Goal: Task Accomplishment & Management: Complete application form

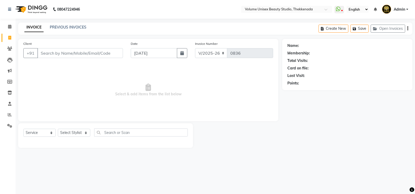
click at [73, 27] on link "PREVIOUS INVOICES" at bounding box center [68, 27] width 37 height 5
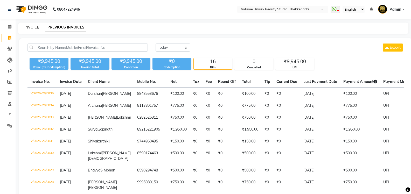
click at [33, 28] on link "INVOICE" at bounding box center [31, 27] width 15 height 5
select select "7432"
select select "service"
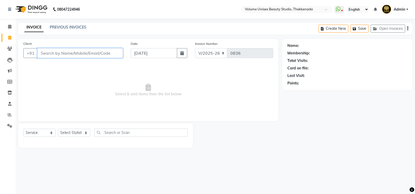
drag, startPoint x: 71, startPoint y: 55, endPoint x: 71, endPoint y: 52, distance: 2.6
click at [71, 53] on input "Client" at bounding box center [80, 53] width 86 height 10
type input "9605957373"
click at [112, 53] on span "Add Client" at bounding box center [109, 53] width 20 height 5
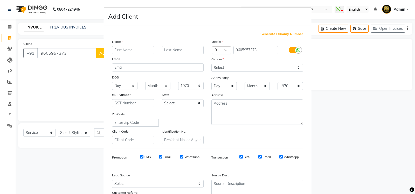
click at [133, 49] on input "text" at bounding box center [133, 50] width 42 height 8
type input "Lakshmi"
type input "Manu"
click at [296, 67] on select "Select Male Female Other Prefer Not To Say" at bounding box center [257, 68] width 92 height 8
select select "female"
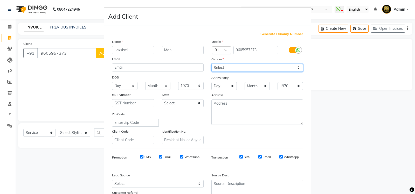
click at [211, 64] on select "Select Male Female Other Prefer Not To Say" at bounding box center [257, 68] width 92 height 8
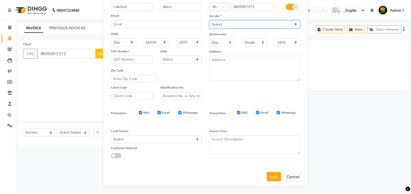
scroll to position [45, 0]
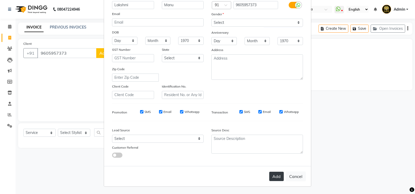
click at [278, 177] on button "Add" at bounding box center [276, 176] width 15 height 9
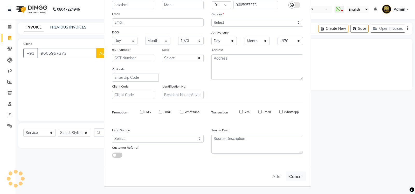
select select
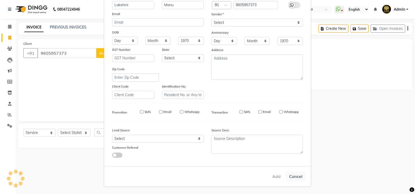
select select
checkbox input "false"
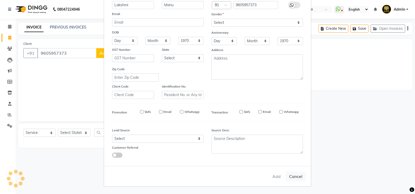
checkbox input "false"
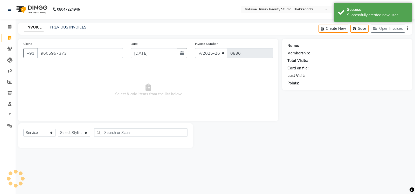
select select "1: Object"
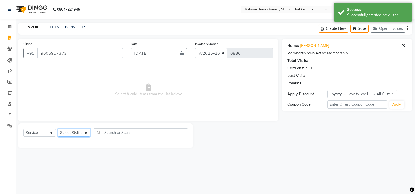
click at [86, 135] on select "Select Stylist [PERSON_NAME] [PERSON_NAME] [PERSON_NAME] [PERSON_NAME] [PERSON_…" at bounding box center [74, 133] width 32 height 8
select select "89557"
click at [58, 129] on select "Select Stylist [PERSON_NAME] [PERSON_NAME] [PERSON_NAME] [PERSON_NAME] [PERSON_…" at bounding box center [74, 133] width 32 height 8
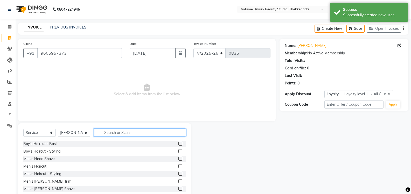
click at [117, 133] on input "text" at bounding box center [140, 133] width 92 height 8
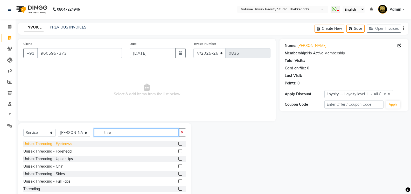
type input "thre"
click at [68, 142] on div "Unisex Threading - Eyebrows" at bounding box center [47, 143] width 49 height 5
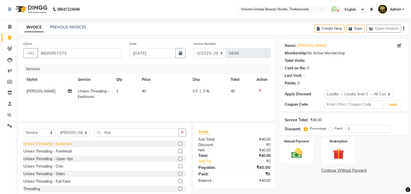
click at [68, 142] on div "Unisex Threading - Eyebrows" at bounding box center [47, 143] width 49 height 5
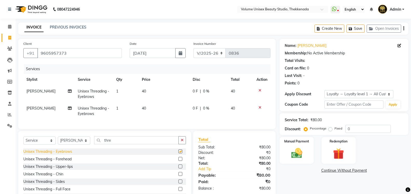
checkbox input "false"
drag, startPoint x: 114, startPoint y: 145, endPoint x: 117, endPoint y: 145, distance: 3.1
click at [117, 144] on input "thre" at bounding box center [136, 140] width 85 height 8
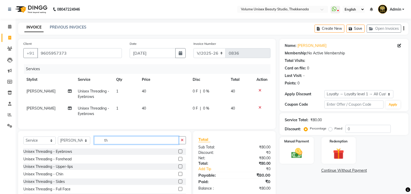
type input "t"
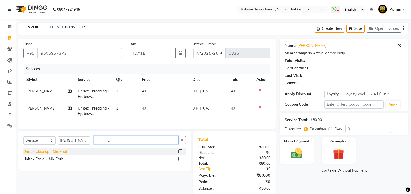
type input "mix"
click at [50, 155] on div "Unisex Cleanup - Mix Fruit" at bounding box center [45, 151] width 44 height 5
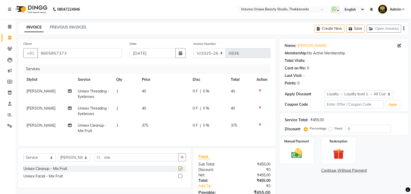
checkbox input "false"
click at [113, 159] on input "mix" at bounding box center [136, 157] width 85 height 8
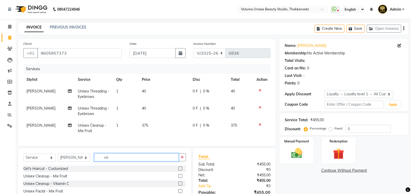
type input "m"
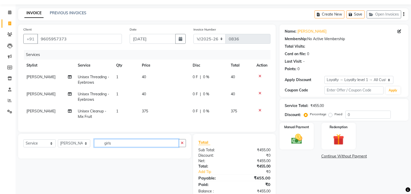
scroll to position [26, 0]
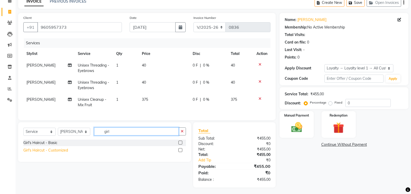
type input "girl"
click at [62, 153] on div "Girl's Haircut - Customized" at bounding box center [45, 150] width 45 height 5
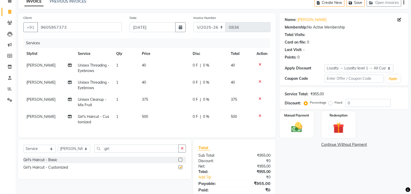
checkbox input "false"
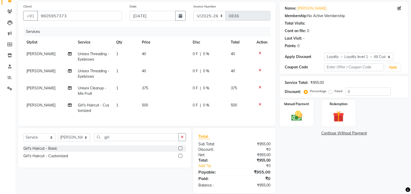
scroll to position [48, 0]
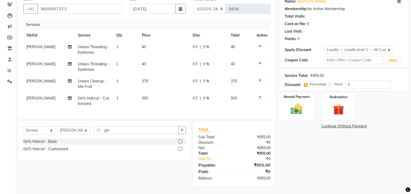
click at [298, 103] on img at bounding box center [296, 108] width 18 height 13
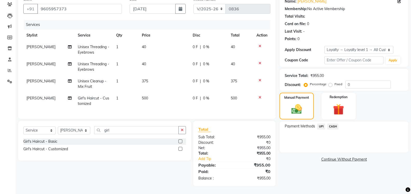
click at [323, 124] on span "UPI" at bounding box center [321, 127] width 8 height 6
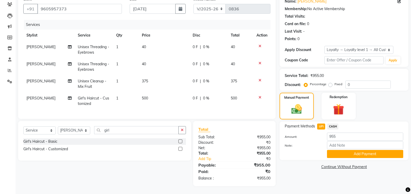
click at [347, 150] on button "Add Payment" at bounding box center [365, 154] width 76 height 8
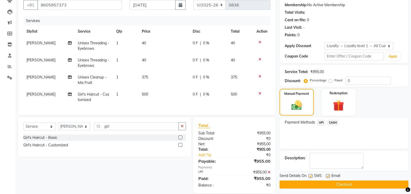
click at [361, 183] on button "Checkout" at bounding box center [343, 185] width 129 height 8
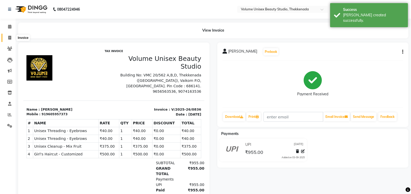
click at [8, 39] on icon at bounding box center [9, 38] width 3 height 4
select select "service"
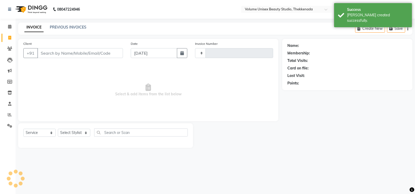
type input "0837"
select select "7432"
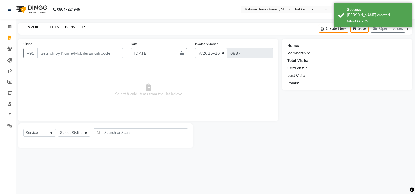
click at [70, 27] on link "PREVIOUS INVOICES" at bounding box center [68, 27] width 37 height 5
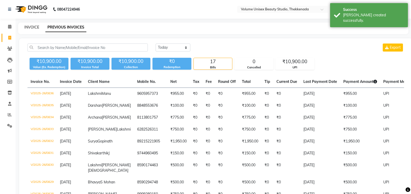
click at [30, 26] on link "INVOICE" at bounding box center [31, 27] width 15 height 5
select select "7432"
select select "service"
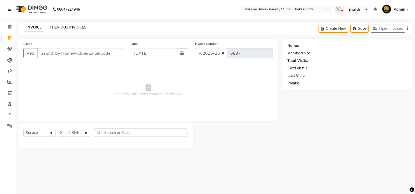
click at [71, 29] on link "PREVIOUS INVOICES" at bounding box center [68, 27] width 37 height 5
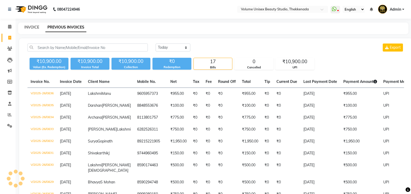
click at [30, 28] on link "INVOICE" at bounding box center [31, 27] width 15 height 5
select select "service"
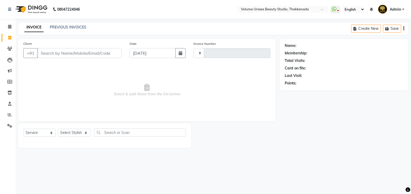
type input "0837"
select select "7432"
click at [64, 28] on link "PREVIOUS INVOICES" at bounding box center [68, 27] width 37 height 5
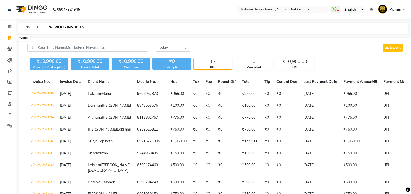
click at [11, 37] on icon at bounding box center [9, 38] width 3 height 4
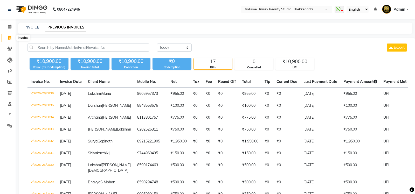
select select "7432"
select select "service"
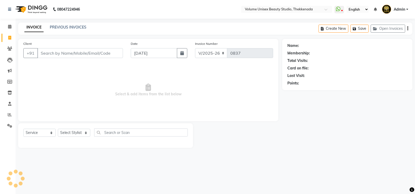
click at [64, 57] on input "Client" at bounding box center [80, 53] width 86 height 10
type input "9495473127"
click at [103, 55] on span "Add Client" at bounding box center [109, 53] width 20 height 5
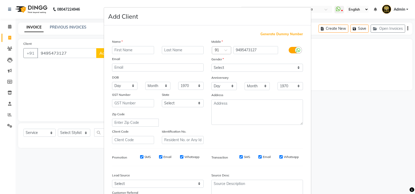
click at [117, 48] on input "text" at bounding box center [133, 50] width 42 height 8
type input "Rose"
type input "[PERSON_NAME]"
drag, startPoint x: 296, startPoint y: 68, endPoint x: 290, endPoint y: 70, distance: 6.4
click at [296, 68] on select "Select Male Female Other Prefer Not To Say" at bounding box center [257, 68] width 92 height 8
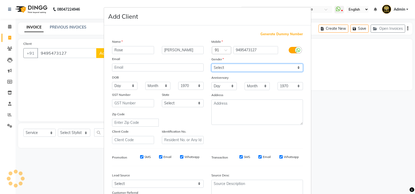
select select "female"
click at [211, 64] on select "Select Male Female Other Prefer Not To Say" at bounding box center [257, 68] width 92 height 8
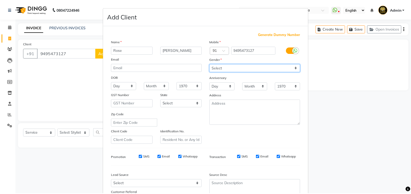
scroll to position [45, 0]
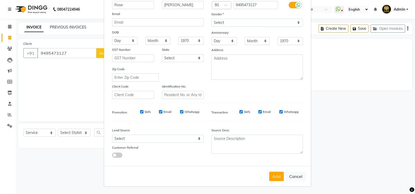
drag, startPoint x: 276, startPoint y: 175, endPoint x: 268, endPoint y: 178, distance: 8.2
click at [276, 174] on button "Add" at bounding box center [276, 176] width 15 height 9
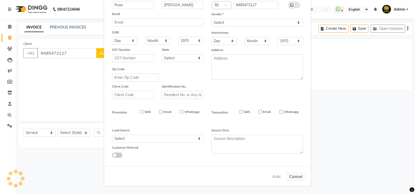
select select
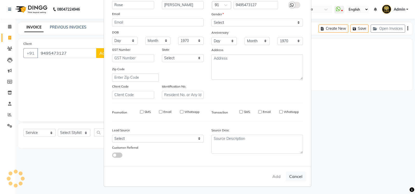
select select
checkbox input "false"
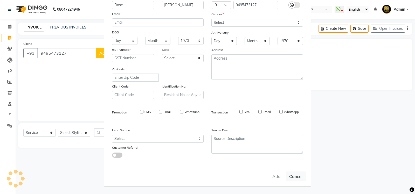
checkbox input "false"
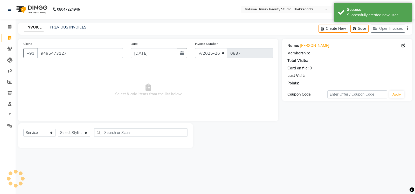
select select "1: Object"
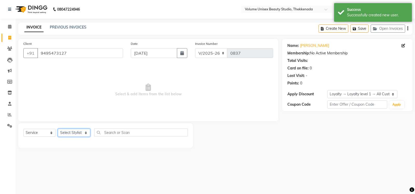
click at [87, 134] on select "Select Stylist [PERSON_NAME] [PERSON_NAME] [PERSON_NAME] [PERSON_NAME] [PERSON_…" at bounding box center [74, 133] width 32 height 8
select select "89554"
click at [58, 129] on select "Select Stylist [PERSON_NAME] [PERSON_NAME] [PERSON_NAME] [PERSON_NAME] [PERSON_…" at bounding box center [74, 133] width 32 height 8
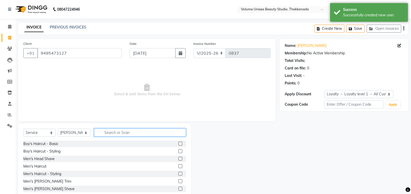
click at [111, 131] on input "text" at bounding box center [140, 133] width 92 height 8
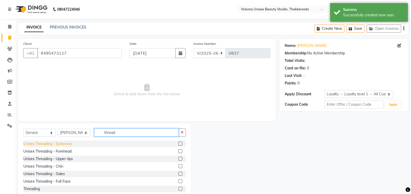
type input "thread"
drag, startPoint x: 54, startPoint y: 146, endPoint x: 57, endPoint y: 155, distance: 9.0
click at [54, 146] on div "Unisex Threading - Eyebrows" at bounding box center [47, 143] width 49 height 5
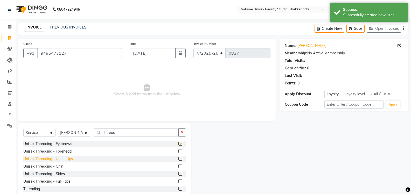
checkbox input "false"
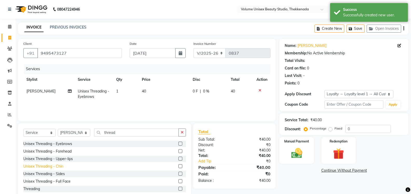
click at [59, 167] on div "Unisex Threading - Chin" at bounding box center [43, 166] width 40 height 5
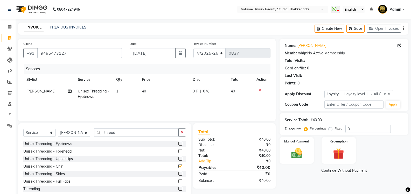
checkbox input "false"
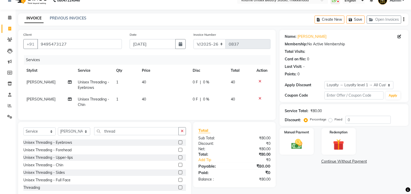
scroll to position [25, 0]
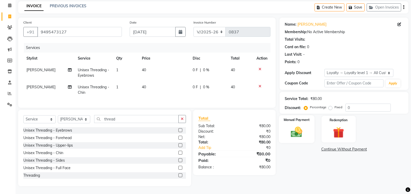
click at [296, 131] on img at bounding box center [296, 131] width 18 height 13
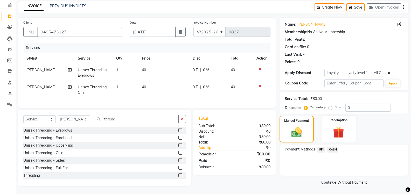
click at [320, 147] on span "UPI" at bounding box center [321, 150] width 8 height 6
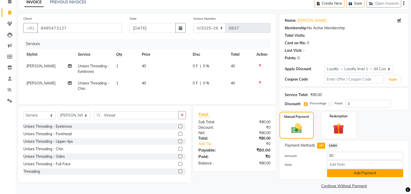
click at [348, 175] on button "Add Payment" at bounding box center [365, 173] width 76 height 8
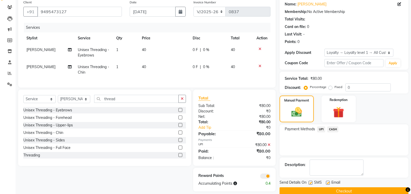
scroll to position [51, 0]
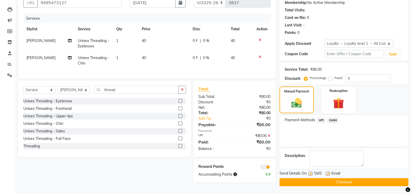
click at [323, 184] on button "Checkout" at bounding box center [343, 182] width 129 height 8
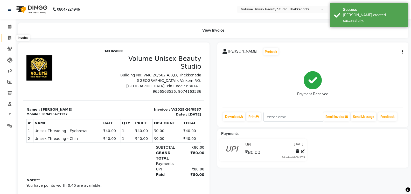
click at [10, 39] on icon at bounding box center [9, 38] width 3 height 4
select select "service"
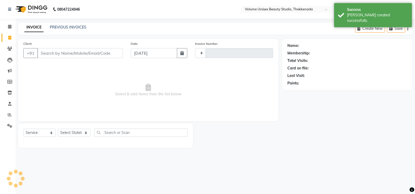
type input "0838"
select select "7432"
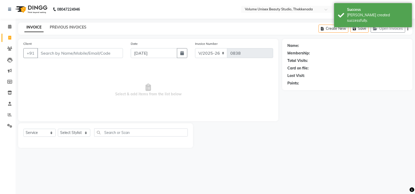
click at [68, 26] on link "PREVIOUS INVOICES" at bounding box center [68, 27] width 37 height 5
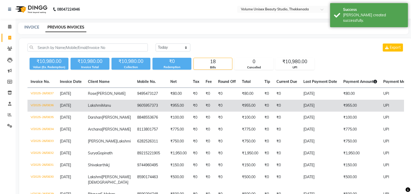
click at [93, 107] on span "Lakshmi" at bounding box center [95, 105] width 14 height 5
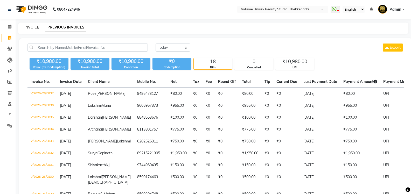
click at [27, 29] on link "INVOICE" at bounding box center [31, 27] width 15 height 5
select select "7432"
select select "service"
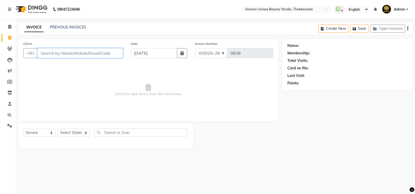
click at [53, 54] on input "Client" at bounding box center [80, 53] width 86 height 10
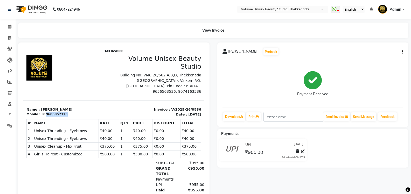
drag, startPoint x: 43, startPoint y: 115, endPoint x: 62, endPoint y: 114, distance: 18.9
click at [62, 114] on div "Mobile : 919605957373" at bounding box center [68, 114] width 84 height 5
click at [11, 38] on icon at bounding box center [9, 38] width 3 height 4
select select "service"
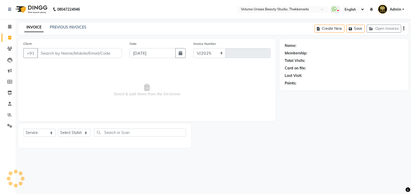
select select "7432"
type input "0838"
click at [59, 55] on input "Client" at bounding box center [80, 53] width 86 height 10
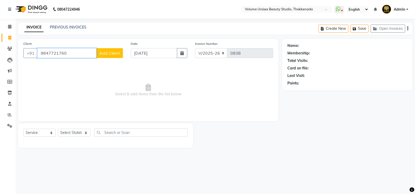
type input "9847721760"
click at [112, 50] on button "Add Client" at bounding box center [109, 53] width 27 height 10
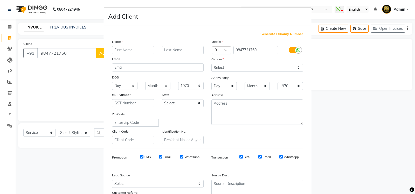
click at [123, 52] on input "text" at bounding box center [133, 50] width 42 height 8
type input "[PERSON_NAME]"
click at [297, 68] on select "Select Male Female Other Prefer Not To Say" at bounding box center [257, 68] width 92 height 8
select select "female"
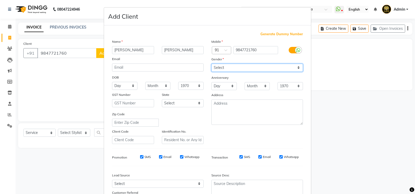
click at [211, 64] on select "Select Male Female Other Prefer Not To Say" at bounding box center [257, 68] width 92 height 8
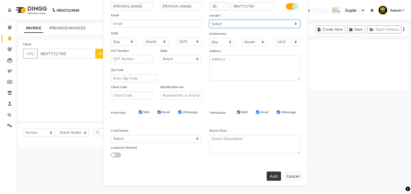
scroll to position [45, 0]
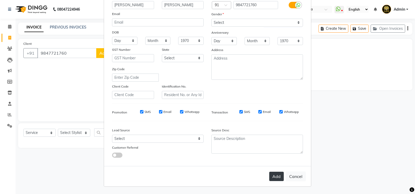
click at [275, 180] on button "Add" at bounding box center [276, 176] width 15 height 9
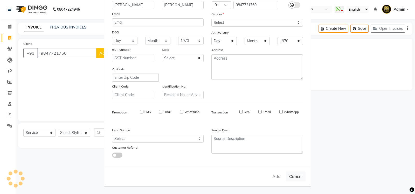
select select
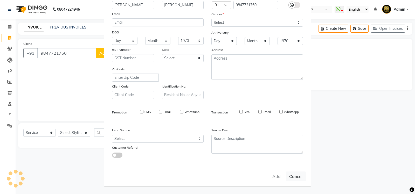
select select
checkbox input "false"
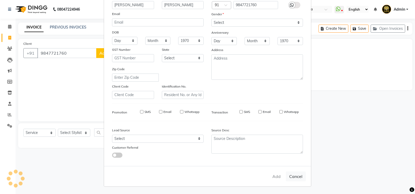
checkbox input "false"
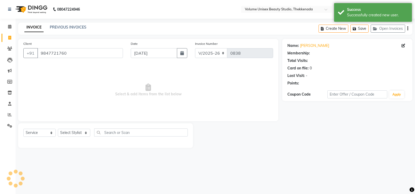
select select "1: Object"
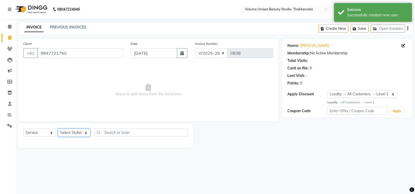
click at [86, 134] on select "Select Stylist [PERSON_NAME] [PERSON_NAME] [PERSON_NAME] [PERSON_NAME] [PERSON_…" at bounding box center [74, 133] width 32 height 8
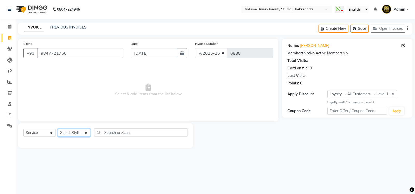
select select "89558"
click at [58, 129] on select "Select Stylist [PERSON_NAME] [PERSON_NAME] [PERSON_NAME] [PERSON_NAME] [PERSON_…" at bounding box center [74, 133] width 32 height 8
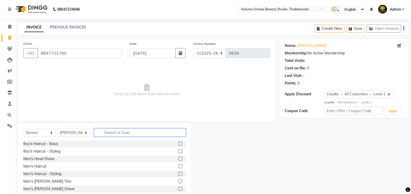
click at [109, 132] on input "text" at bounding box center [140, 133] width 92 height 8
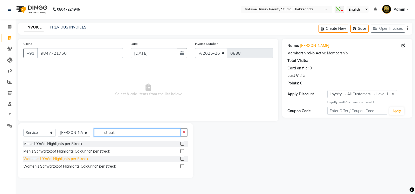
type input "streak"
click at [57, 158] on div "Women's L'Oréal Highlights per Streak" at bounding box center [55, 158] width 65 height 5
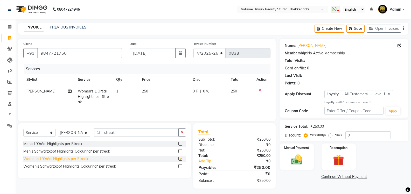
checkbox input "false"
click at [118, 91] on td "1" at bounding box center [126, 97] width 26 height 23
select select "89558"
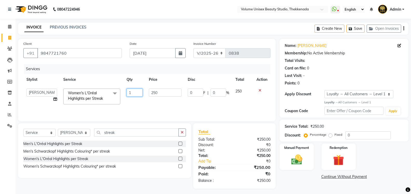
click at [135, 92] on input "1" at bounding box center [135, 93] width 16 height 8
type input "12"
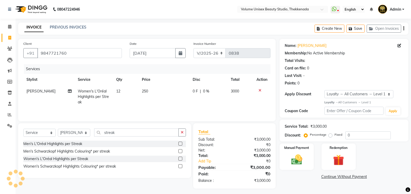
click at [119, 90] on span "12" at bounding box center [118, 91] width 4 height 5
select select "89558"
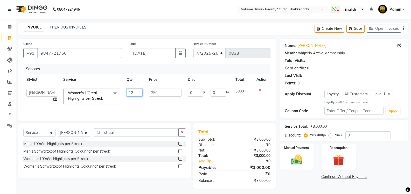
click at [133, 92] on input "12" at bounding box center [135, 93] width 16 height 8
type input "11"
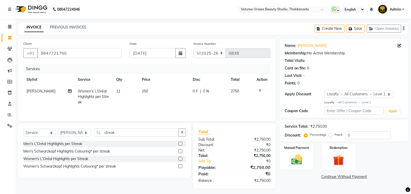
click at [121, 91] on td "11" at bounding box center [126, 97] width 26 height 23
select select "89558"
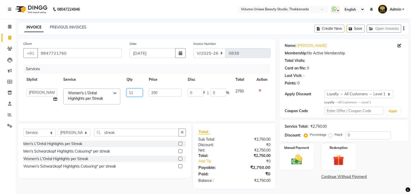
drag, startPoint x: 131, startPoint y: 92, endPoint x: 138, endPoint y: 93, distance: 7.6
click at [132, 92] on input "11" at bounding box center [135, 93] width 16 height 8
click at [138, 93] on input "11" at bounding box center [135, 93] width 16 height 8
type input "12"
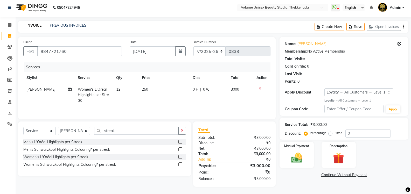
scroll to position [2, 0]
click at [121, 88] on td "12" at bounding box center [126, 94] width 26 height 23
select select "89558"
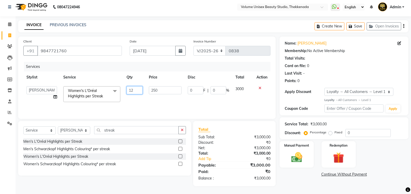
click at [135, 91] on input "12" at bounding box center [135, 90] width 16 height 8
type input "11"
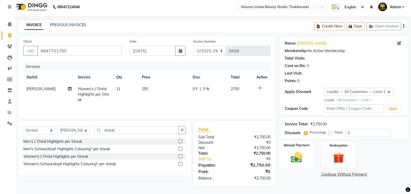
click at [298, 162] on img at bounding box center [296, 157] width 18 height 13
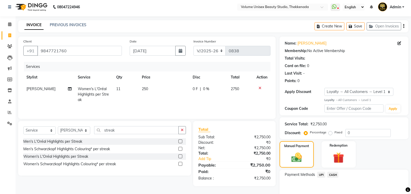
click at [320, 176] on span "UPI" at bounding box center [321, 175] width 8 height 6
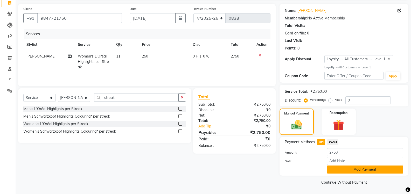
click at [336, 173] on button "Add Payment" at bounding box center [365, 170] width 76 height 8
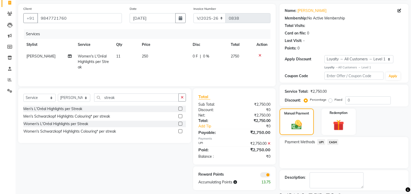
scroll to position [57, 0]
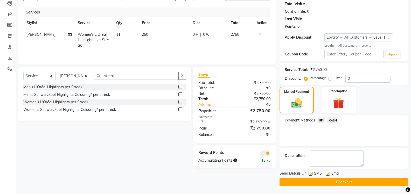
click at [329, 181] on button "Checkout" at bounding box center [343, 182] width 129 height 8
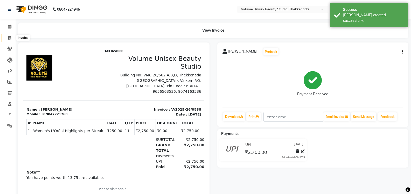
click at [11, 37] on span at bounding box center [9, 38] width 9 height 6
select select "service"
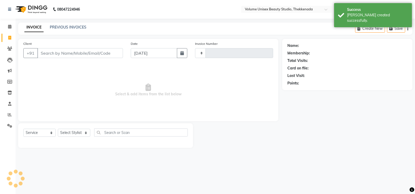
type input "0839"
select select "7432"
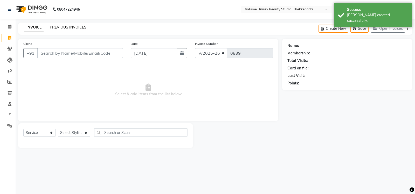
click at [66, 27] on link "PREVIOUS INVOICES" at bounding box center [68, 27] width 37 height 5
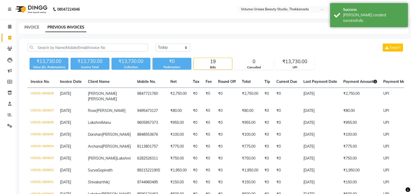
click at [36, 27] on link "INVOICE" at bounding box center [31, 27] width 15 height 5
select select "7432"
select select "service"
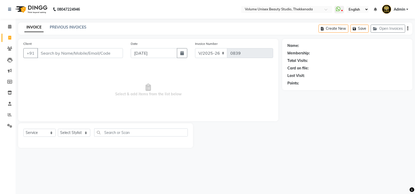
click at [53, 52] on input "Client" at bounding box center [80, 53] width 86 height 10
type input "9188504221"
click at [103, 54] on span "Add Client" at bounding box center [109, 53] width 20 height 5
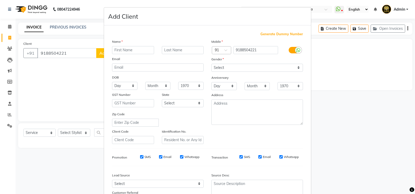
click at [149, 47] on input "text" at bounding box center [133, 50] width 42 height 8
type input "Ardra"
click at [184, 49] on input "text" at bounding box center [183, 50] width 42 height 8
type input "M"
type input "Praveen"
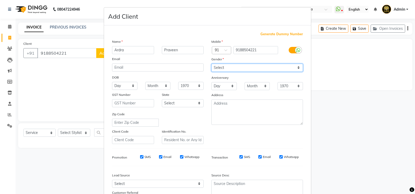
click at [295, 68] on select "Select Male Female Other Prefer Not To Say" at bounding box center [257, 68] width 92 height 8
select select "female"
click at [211, 64] on select "Select Male Female Other Prefer Not To Say" at bounding box center [257, 68] width 92 height 8
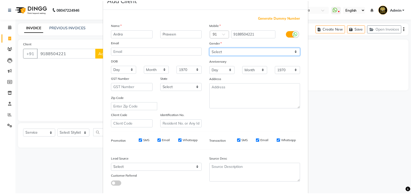
scroll to position [45, 0]
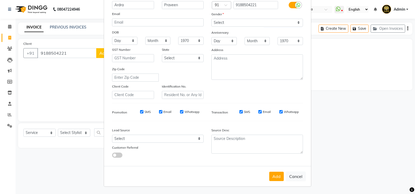
click at [276, 177] on button "Add" at bounding box center [276, 176] width 15 height 9
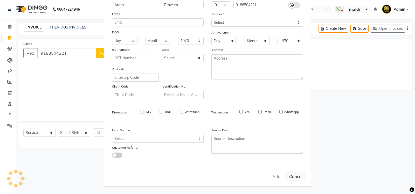
select select
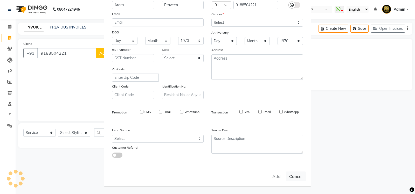
select select
checkbox input "false"
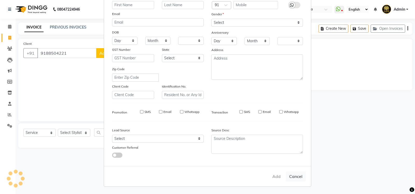
checkbox input "false"
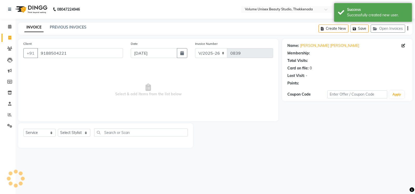
select select "1: Object"
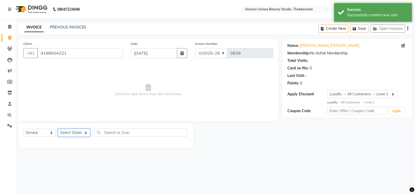
click at [84, 133] on select "Select Stylist [PERSON_NAME] [PERSON_NAME] [PERSON_NAME] [PERSON_NAME] [PERSON_…" at bounding box center [74, 133] width 32 height 8
select select "89554"
click at [58, 129] on select "Select Stylist [PERSON_NAME] [PERSON_NAME] [PERSON_NAME] [PERSON_NAME] [PERSON_…" at bounding box center [74, 133] width 32 height 8
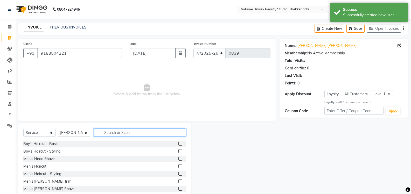
click at [114, 131] on input "text" at bounding box center [140, 133] width 92 height 8
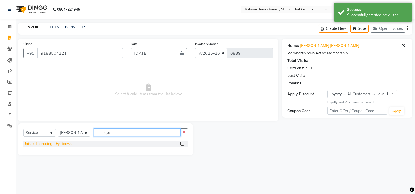
type input "eye"
click at [72, 146] on div "Unisex Threading - Eyebrows" at bounding box center [47, 143] width 49 height 5
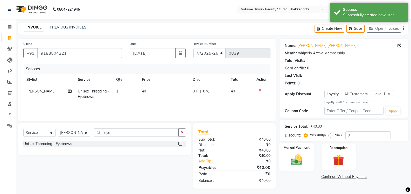
click at [295, 161] on img at bounding box center [296, 159] width 18 height 13
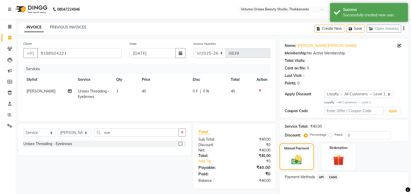
click at [321, 178] on span "UPI" at bounding box center [321, 177] width 8 height 6
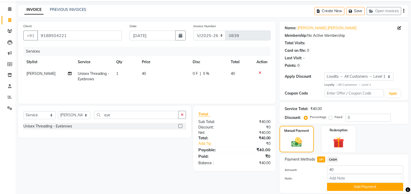
scroll to position [0, 0]
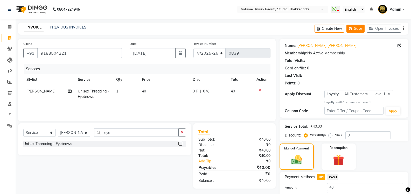
click at [361, 29] on button "Save" at bounding box center [355, 29] width 18 height 8
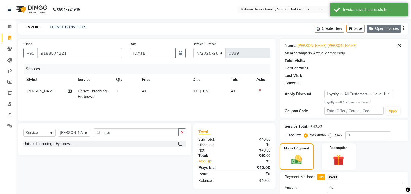
click at [380, 27] on button "Open Invoices" at bounding box center [384, 29] width 34 height 8
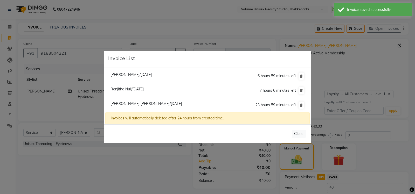
click at [391, 60] on ngb-modal-window "Invoice List Anandu Ravi/02 September 2025 6 hours 59 minutes left Renjitha Nul…" at bounding box center [207, 97] width 415 height 194
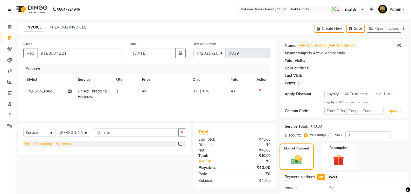
click at [68, 143] on div "Unisex Threading - Eyebrows" at bounding box center [47, 143] width 49 height 5
checkbox input "false"
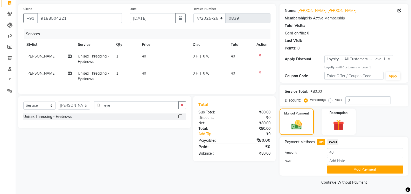
click at [338, 169] on button "Add Payment" at bounding box center [365, 170] width 76 height 8
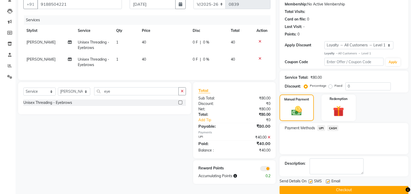
scroll to position [57, 0]
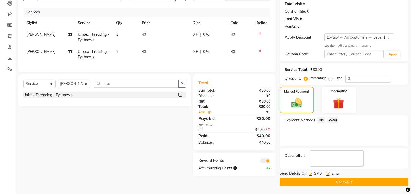
click at [333, 183] on button "Checkout" at bounding box center [343, 182] width 129 height 8
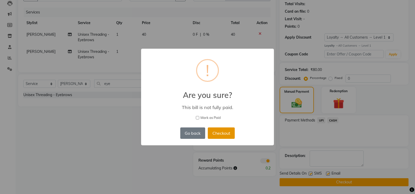
click at [217, 132] on button "Checkout" at bounding box center [221, 133] width 27 height 11
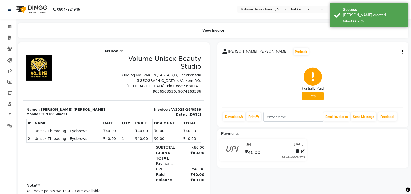
scroll to position [4, 0]
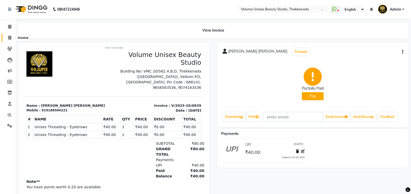
click at [10, 37] on icon at bounding box center [9, 38] width 3 height 4
select select "7432"
select select "service"
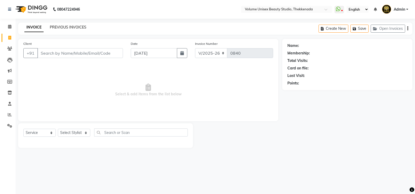
click at [80, 26] on link "PREVIOUS INVOICES" at bounding box center [68, 27] width 37 height 5
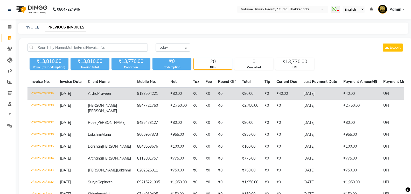
click at [37, 93] on td "V/2025-26/0839" at bounding box center [41, 94] width 29 height 12
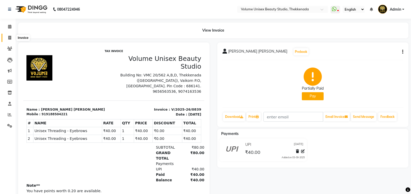
click at [11, 38] on icon at bounding box center [9, 38] width 3 height 4
select select "7432"
select select "service"
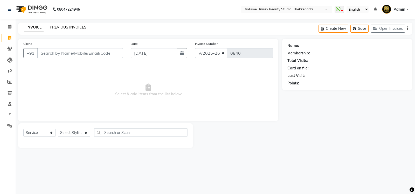
click at [74, 27] on link "PREVIOUS INVOICES" at bounding box center [68, 27] width 37 height 5
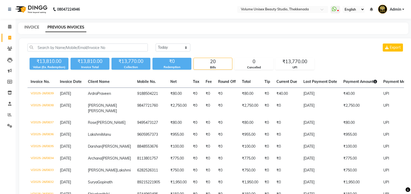
click at [35, 27] on link "INVOICE" at bounding box center [31, 27] width 15 height 5
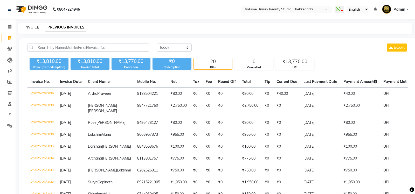
select select "7432"
select select "service"
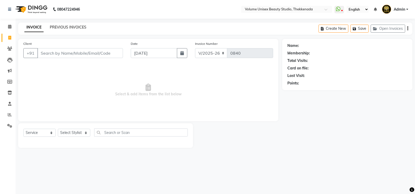
click at [64, 28] on link "PREVIOUS INVOICES" at bounding box center [68, 27] width 37 height 5
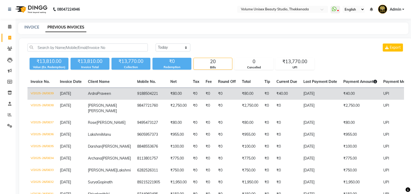
click at [44, 94] on td "V/2025-26/0839" at bounding box center [41, 94] width 29 height 12
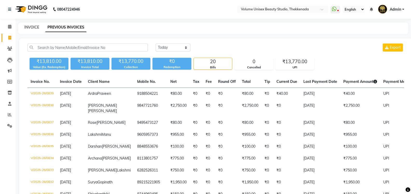
click at [31, 28] on link "INVOICE" at bounding box center [31, 27] width 15 height 5
select select "service"
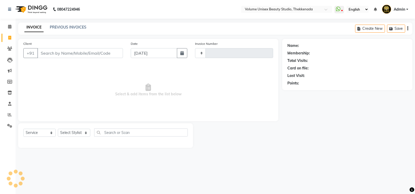
type input "0840"
select select "7432"
click at [77, 54] on input "Client" at bounding box center [80, 53] width 86 height 10
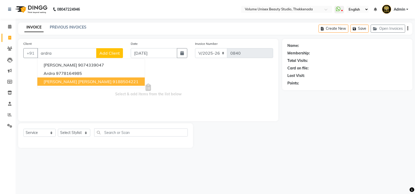
click at [113, 81] on ngb-highlight "9188504221" at bounding box center [126, 81] width 26 height 5
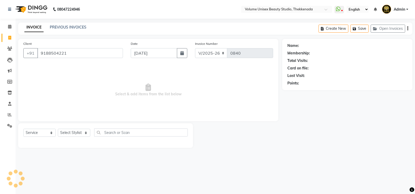
type input "9188504221"
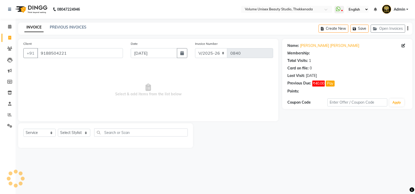
select select "1: Object"
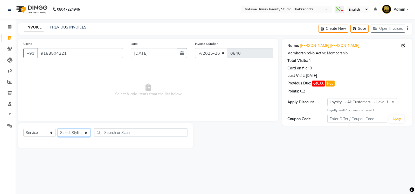
click at [86, 135] on select "Select Stylist [PERSON_NAME] [PERSON_NAME] [PERSON_NAME] [PERSON_NAME] [PERSON_…" at bounding box center [74, 133] width 32 height 8
select select "89554"
click at [58, 129] on select "Select Stylist [PERSON_NAME] [PERSON_NAME] [PERSON_NAME] [PERSON_NAME] [PERSON_…" at bounding box center [74, 133] width 32 height 8
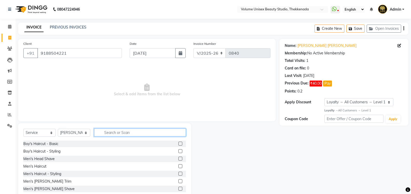
click at [108, 133] on input "text" at bounding box center [140, 133] width 92 height 8
click at [318, 85] on span "₹40.00" at bounding box center [316, 84] width 12 height 6
click at [329, 84] on button "Pay" at bounding box center [327, 84] width 9 height 6
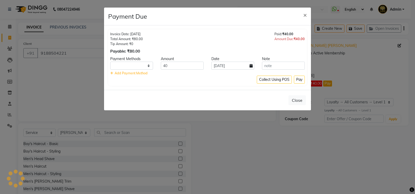
select select "1"
click at [301, 79] on button "Pay" at bounding box center [299, 80] width 11 height 8
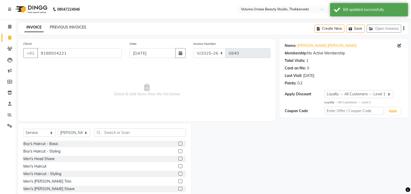
click at [65, 25] on link "PREVIOUS INVOICES" at bounding box center [68, 27] width 37 height 5
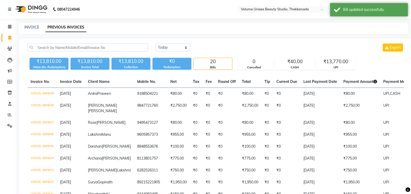
click at [66, 26] on link "PREVIOUS INVOICES" at bounding box center [65, 27] width 41 height 9
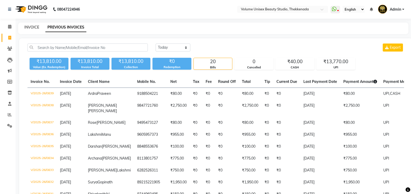
click at [29, 27] on link "INVOICE" at bounding box center [31, 27] width 15 height 5
select select "service"
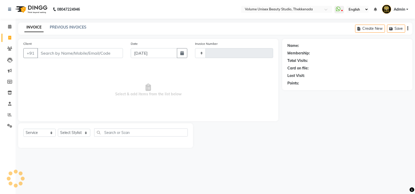
type input "0840"
select select "7432"
